Goal: Information Seeking & Learning: Learn about a topic

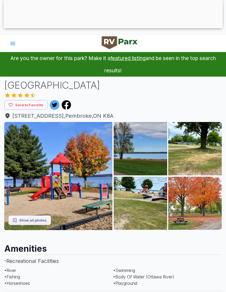
click at [11, 45] on icon "account of current user" at bounding box center [12, 43] width 5 height 3
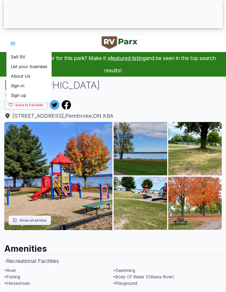
click at [171, 102] on div at bounding box center [113, 146] width 226 height 292
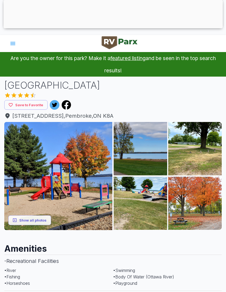
click at [38, 217] on button "Show all photos" at bounding box center [29, 220] width 43 height 10
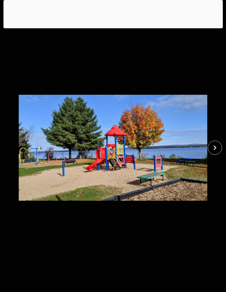
click at [217, 151] on icon "close" at bounding box center [214, 147] width 9 height 9
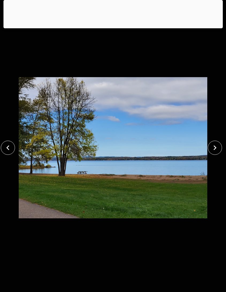
click at [214, 150] on icon "close" at bounding box center [214, 147] width 9 height 9
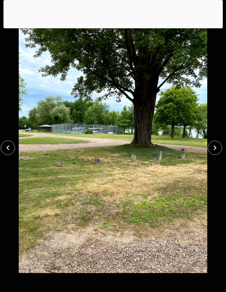
click at [217, 150] on icon "close" at bounding box center [214, 147] width 9 height 9
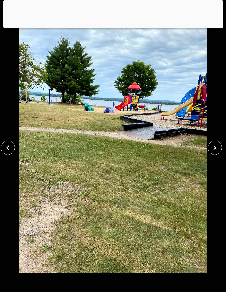
click at [217, 150] on icon "close" at bounding box center [214, 147] width 9 height 9
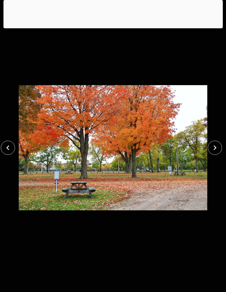
click at [217, 149] on icon "close" at bounding box center [214, 147] width 9 height 9
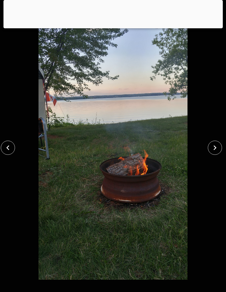
click at [214, 153] on button "close" at bounding box center [215, 148] width 14 height 14
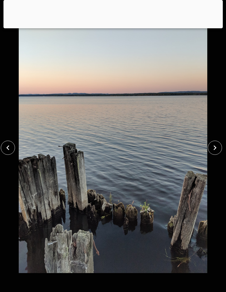
click at [216, 149] on icon "close" at bounding box center [214, 147] width 9 height 9
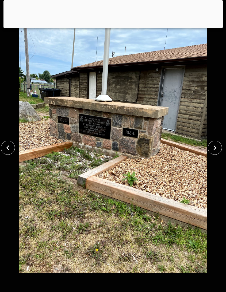
click at [216, 151] on icon "close" at bounding box center [214, 147] width 9 height 9
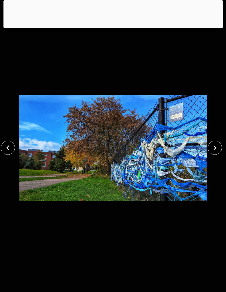
click at [216, 149] on icon "close" at bounding box center [214, 147] width 9 height 9
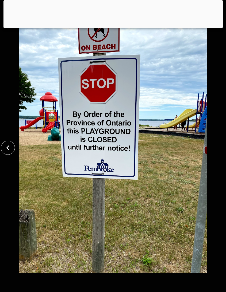
click at [14, 145] on button "close" at bounding box center [8, 148] width 14 height 14
